Goal: Information Seeking & Learning: Learn about a topic

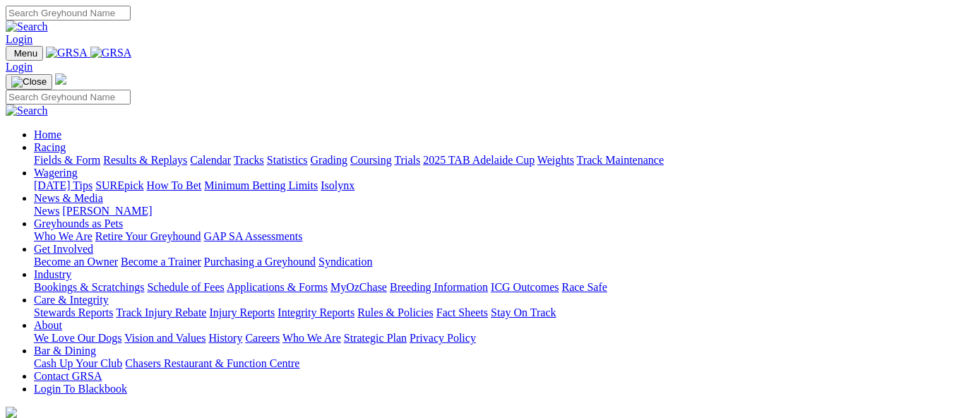
scroll to position [494, 0]
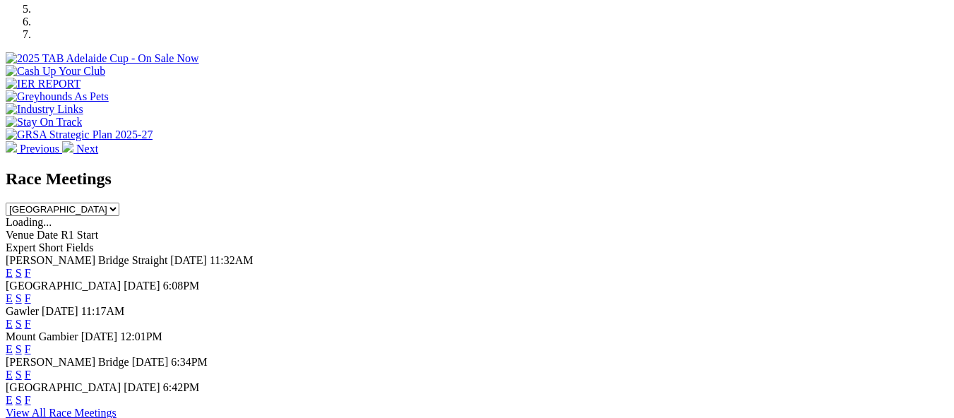
click at [13, 394] on link "E" at bounding box center [9, 400] width 7 height 12
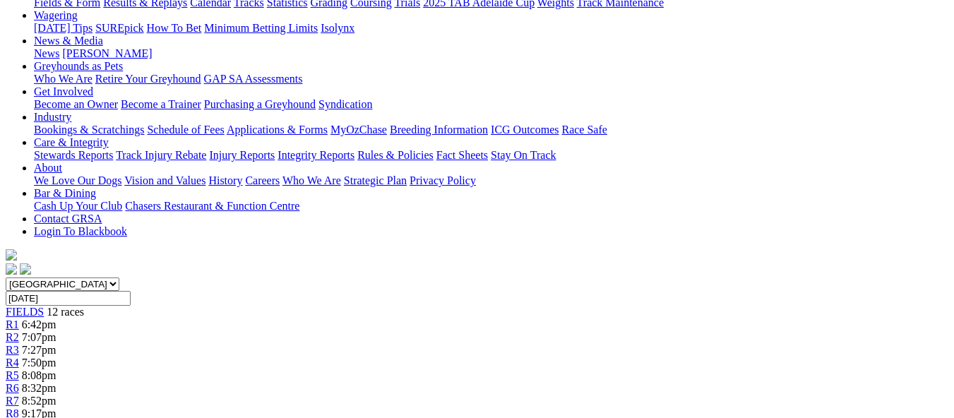
scroll to position [141, 0]
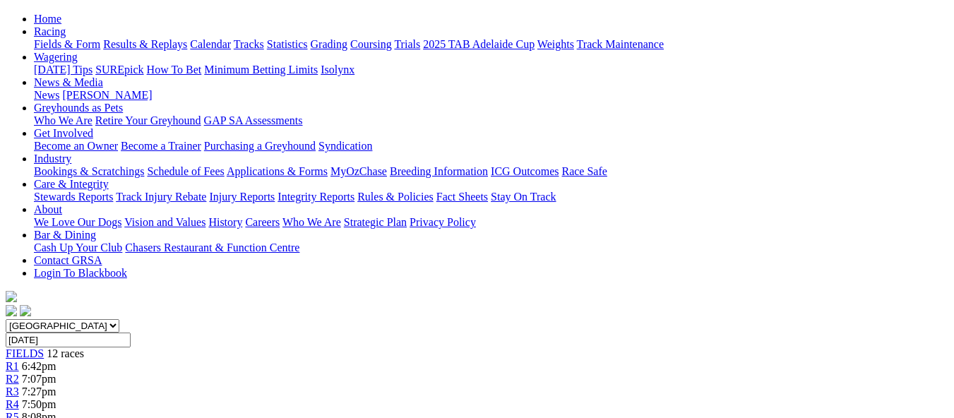
click at [19, 373] on span "R2" at bounding box center [12, 379] width 13 height 12
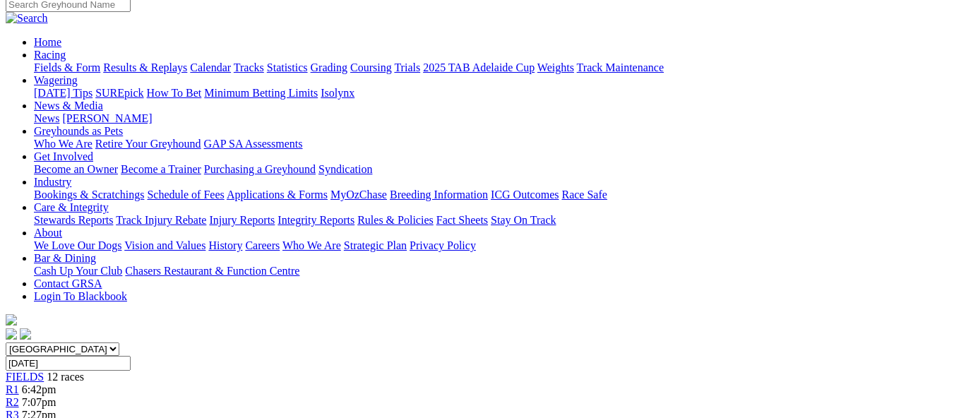
scroll to position [71, 0]
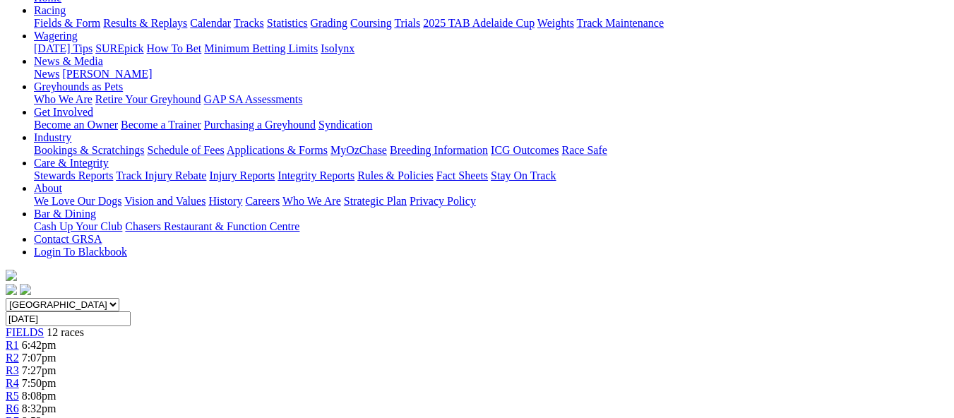
scroll to position [141, 0]
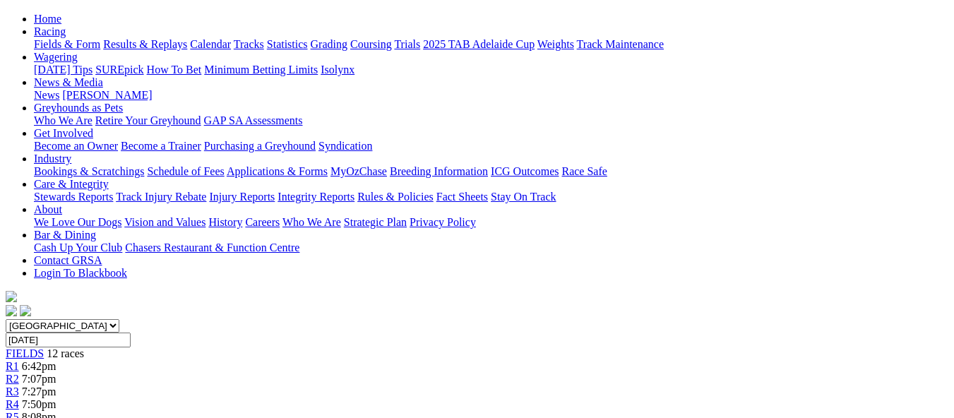
click at [56, 398] on span "7:50pm" at bounding box center [39, 404] width 35 height 12
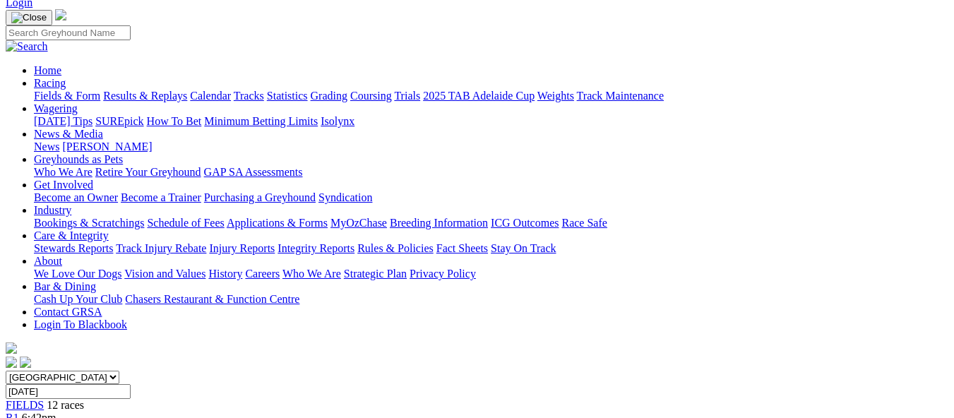
scroll to position [71, 0]
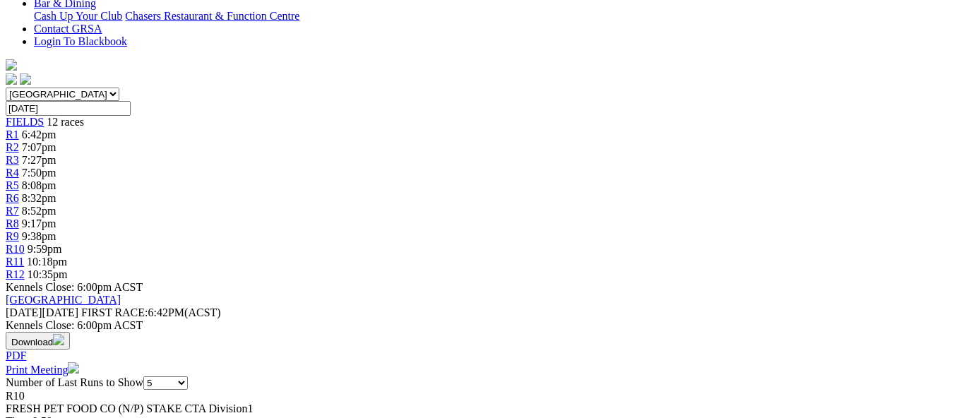
scroll to position [353, 0]
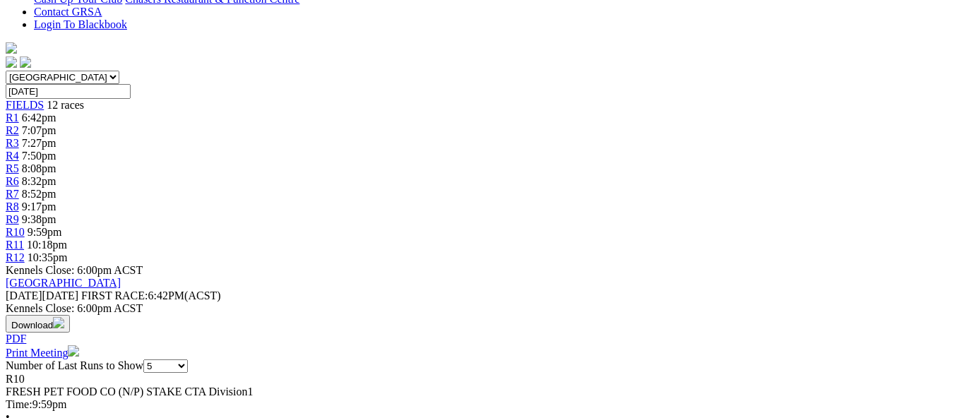
scroll to position [424, 0]
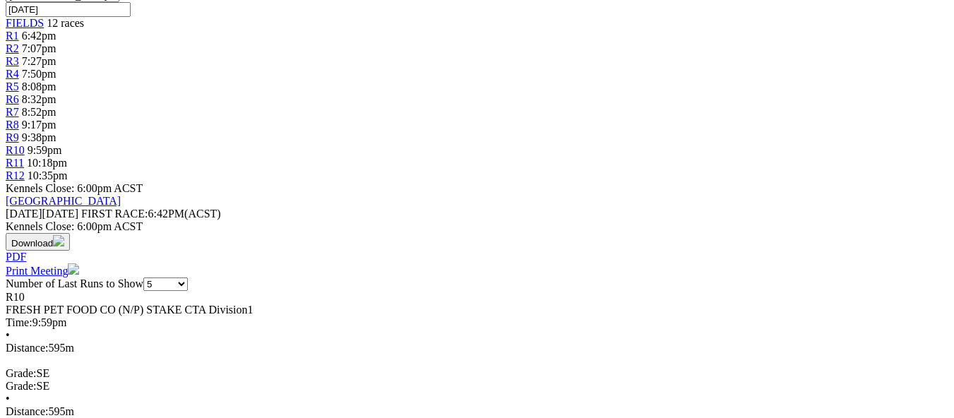
scroll to position [565, 0]
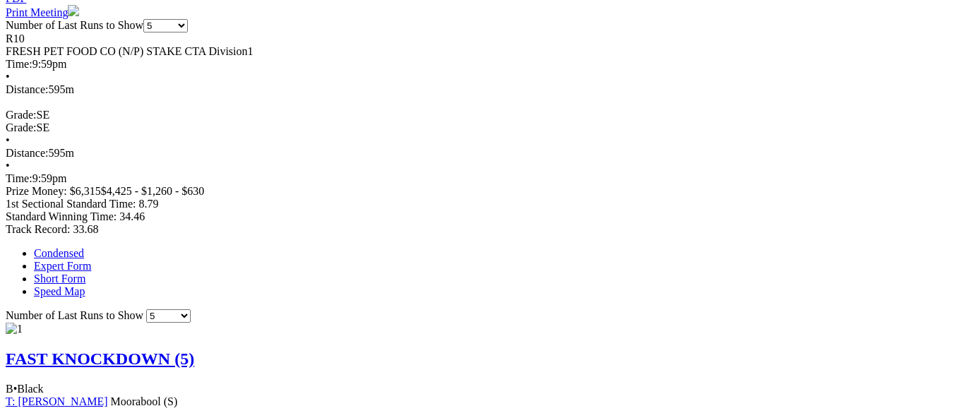
scroll to position [776, 0]
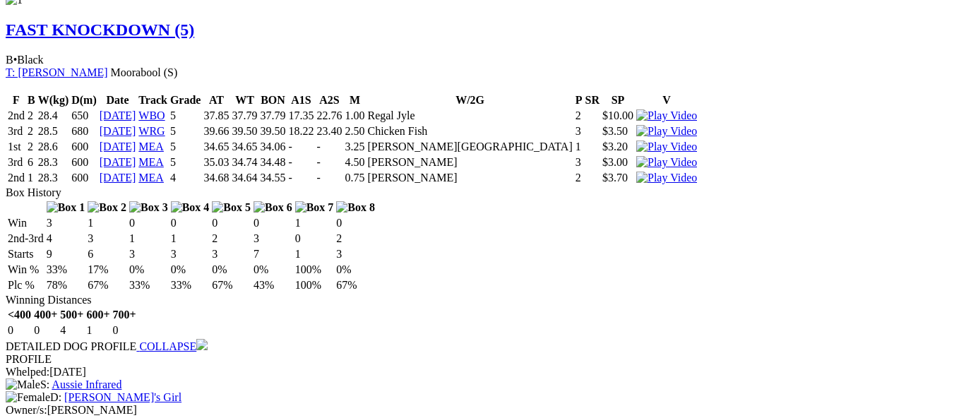
scroll to position [1129, 0]
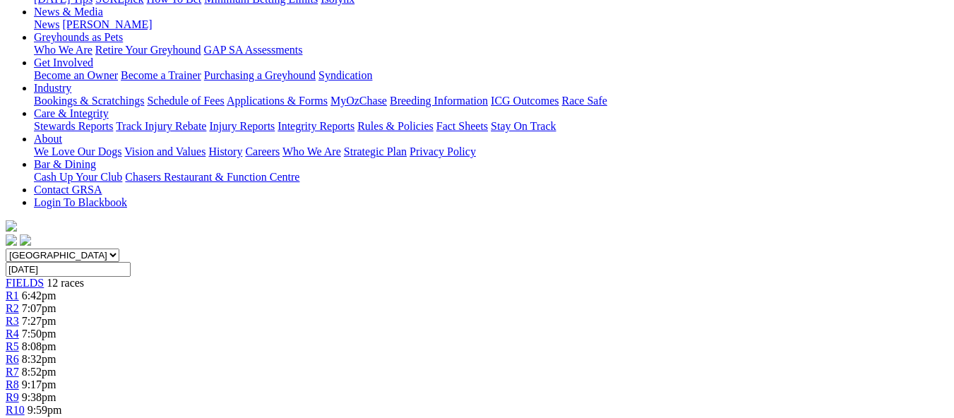
scroll to position [141, 0]
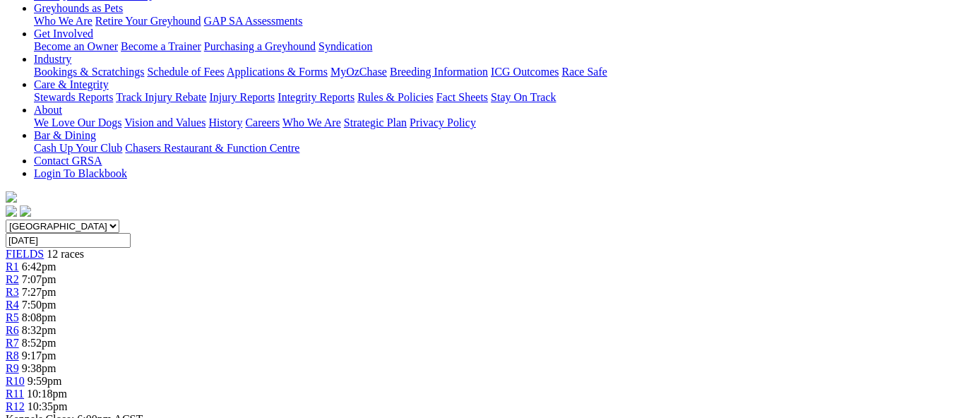
scroll to position [71, 0]
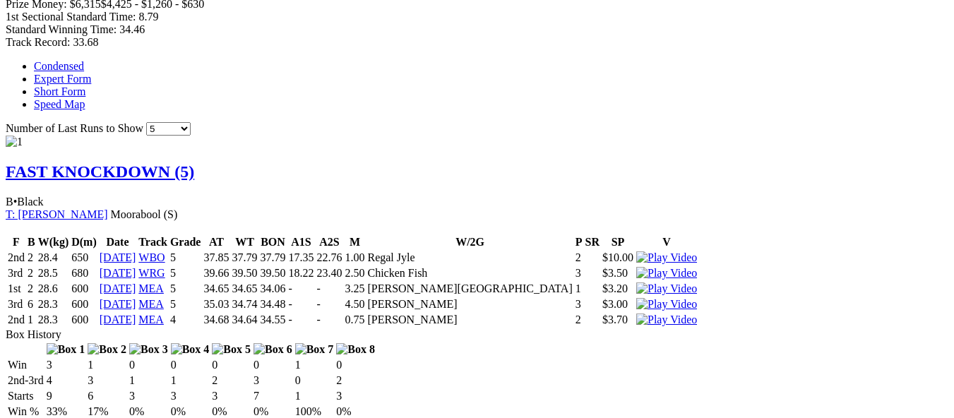
scroll to position [918, 0]
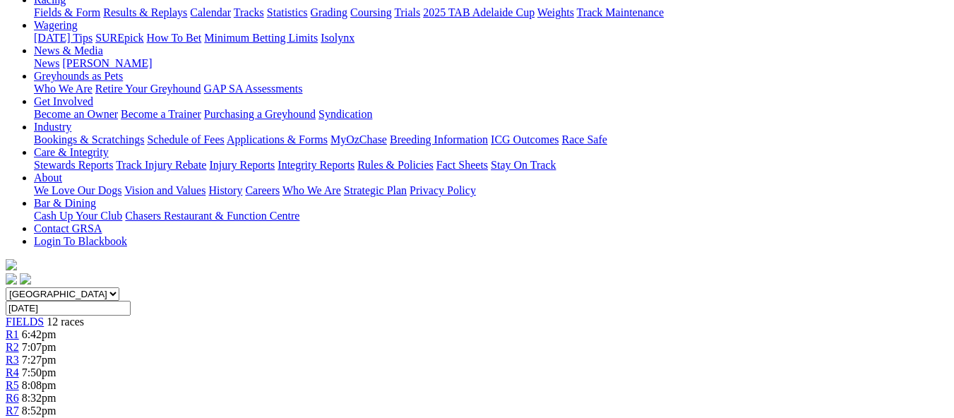
scroll to position [0, 0]
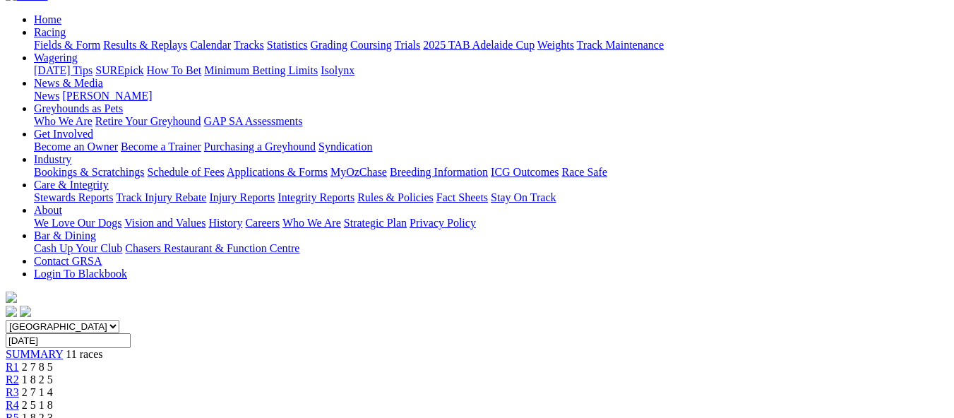
scroll to position [141, 0]
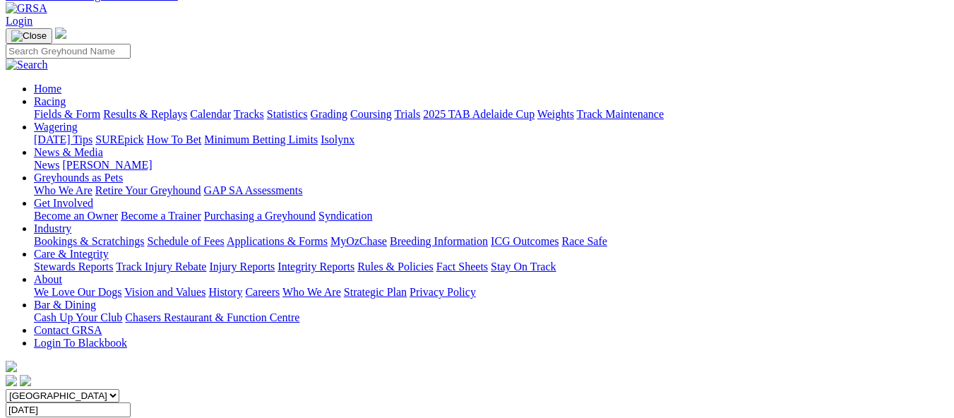
scroll to position [71, 0]
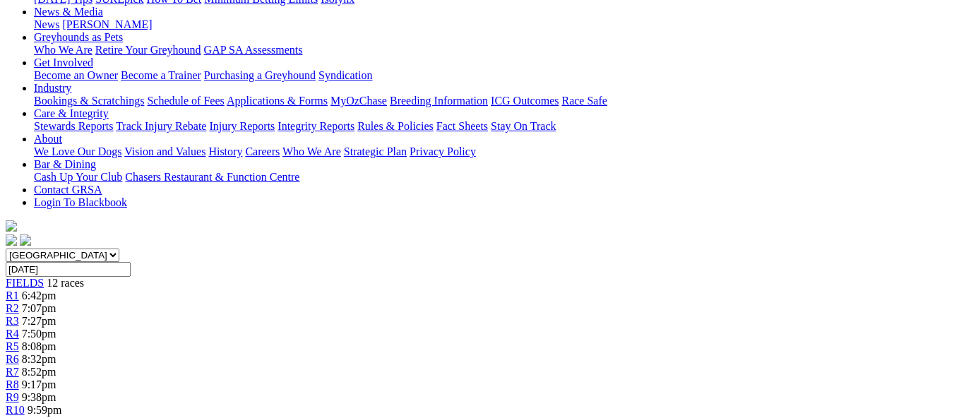
scroll to position [141, 0]
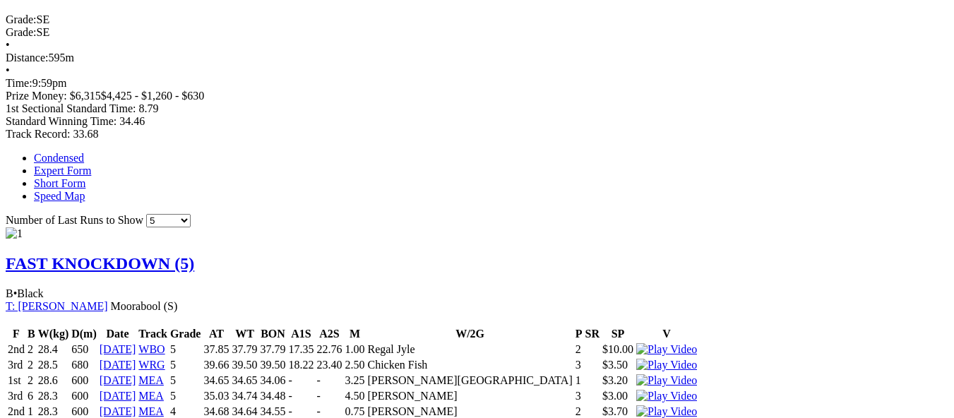
scroll to position [847, 0]
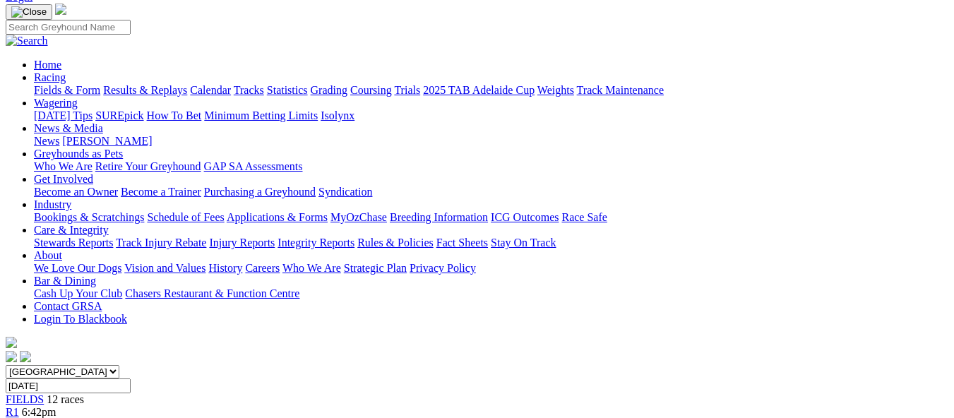
scroll to position [140, 0]
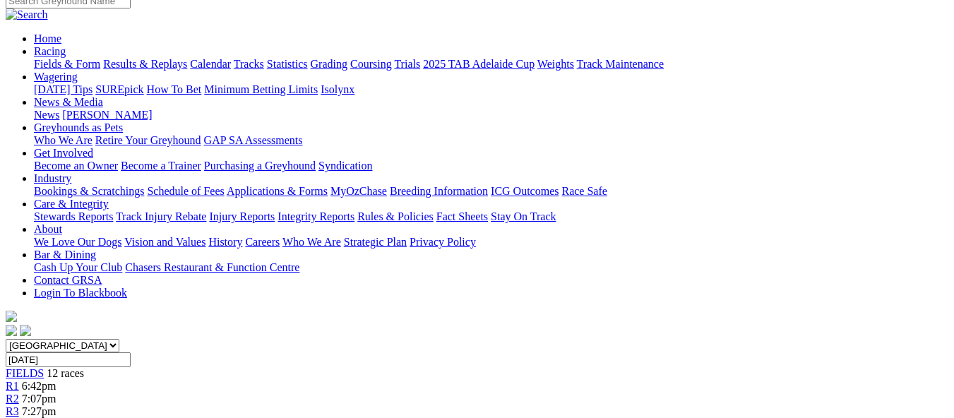
scroll to position [141, 0]
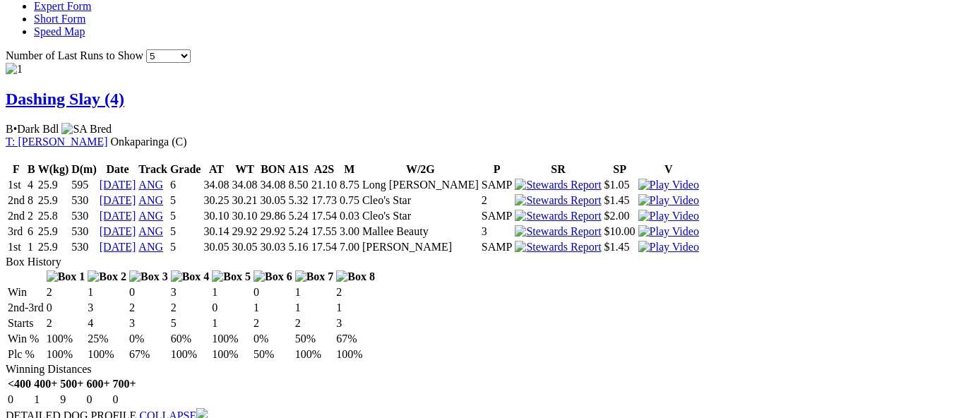
scroll to position [988, 0]
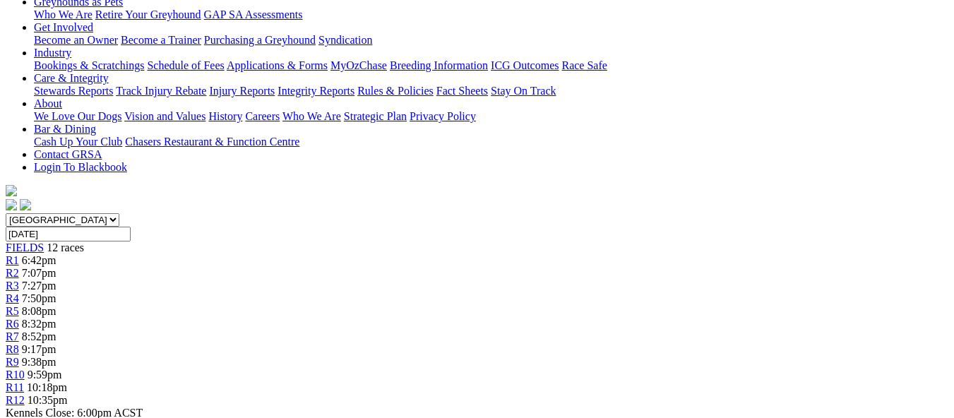
scroll to position [212, 0]
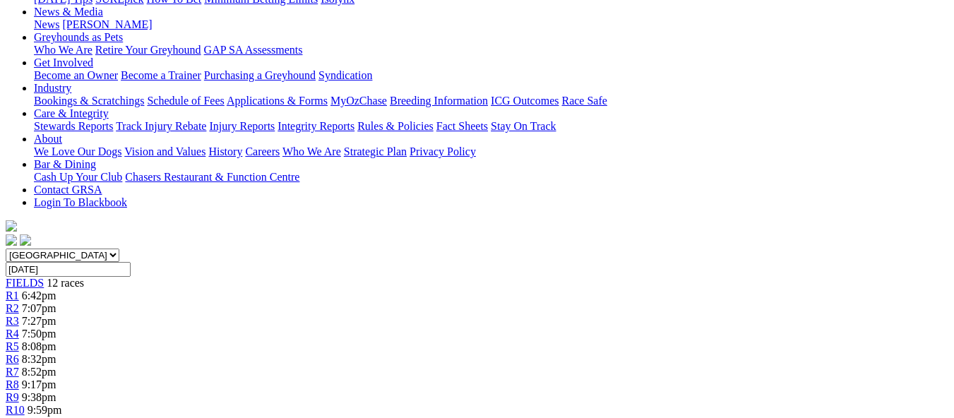
click at [62, 404] on span "9:59pm" at bounding box center [45, 410] width 35 height 12
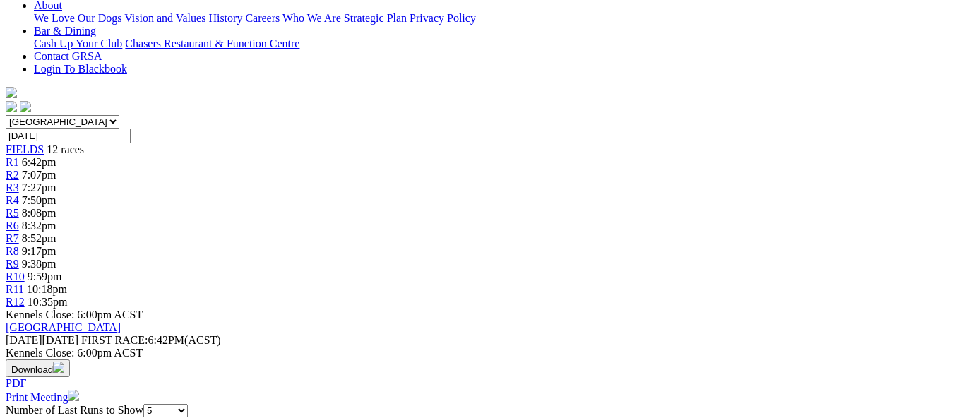
scroll to position [353, 0]
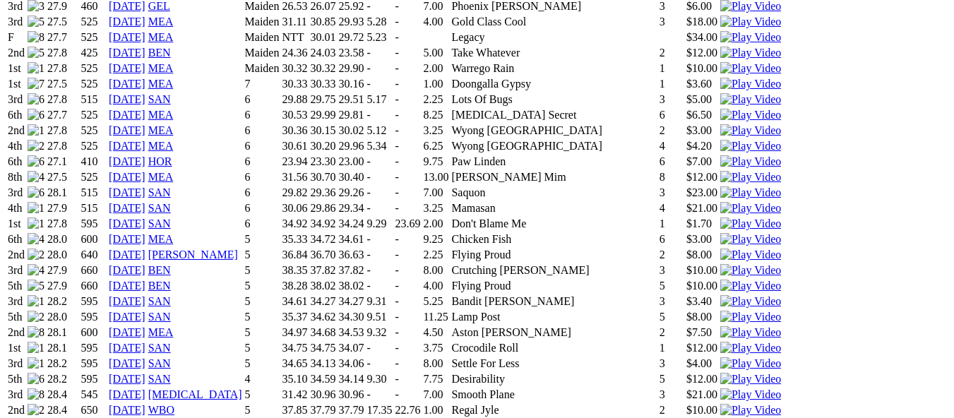
scroll to position [1129, 0]
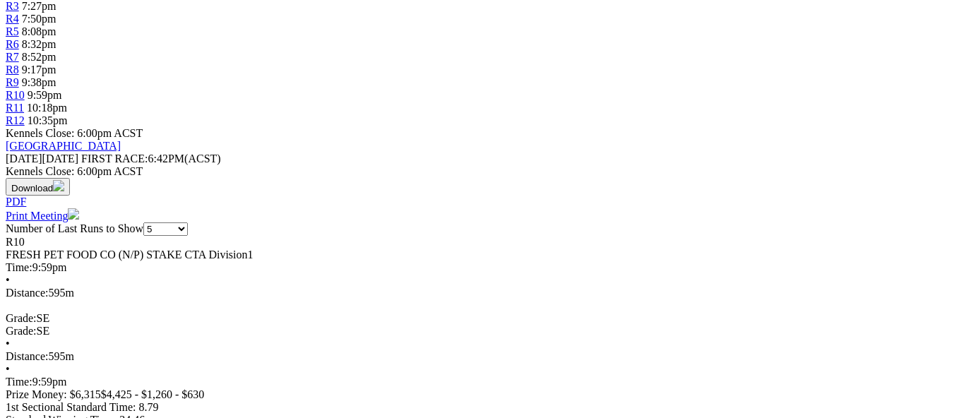
scroll to position [565, 0]
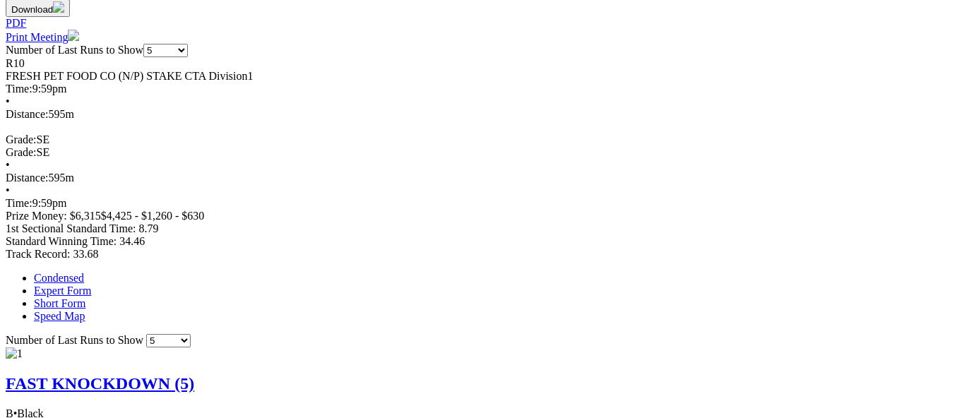
scroll to position [706, 0]
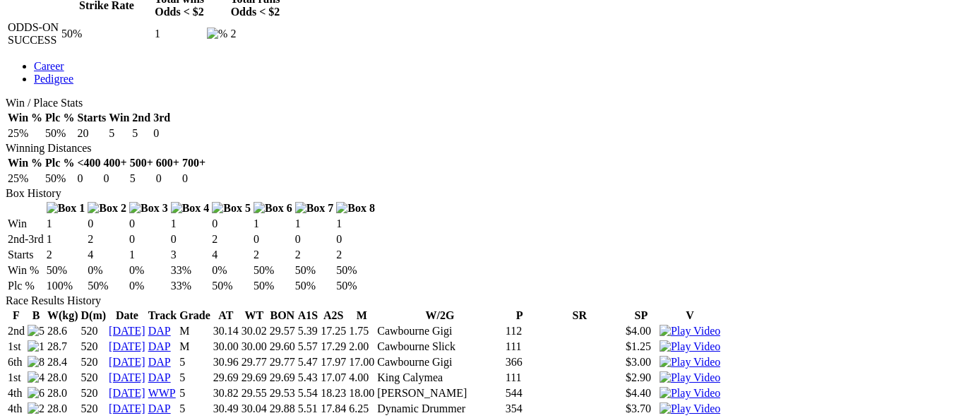
scroll to position [847, 0]
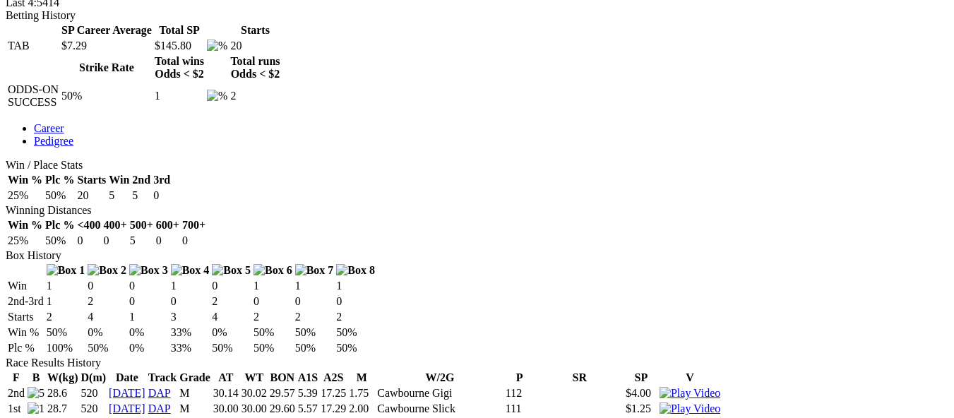
scroll to position [494, 0]
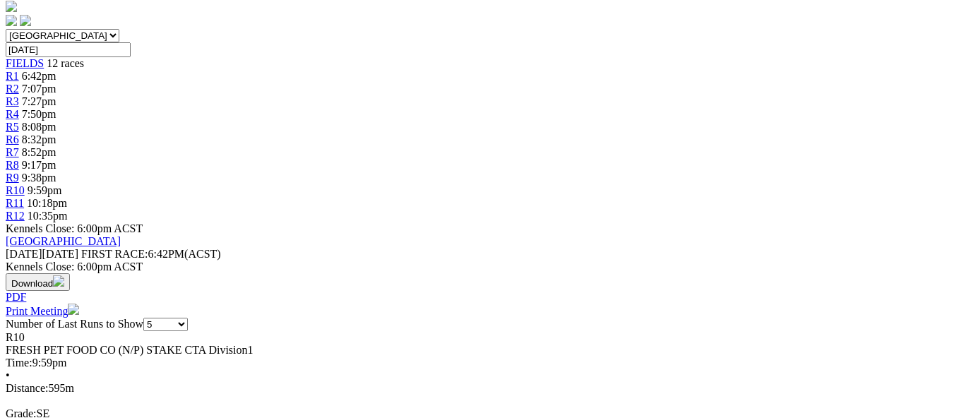
scroll to position [424, 0]
